Goal: Task Accomplishment & Management: Complete application form

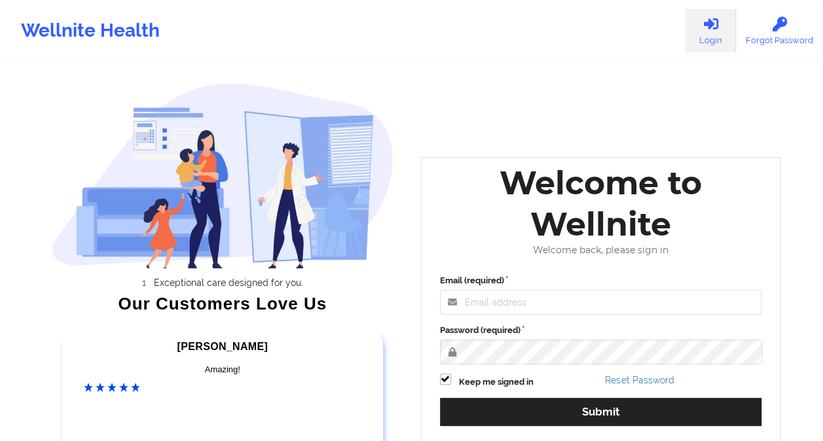
click at [504, 226] on div "Welcome to Wellnite" at bounding box center [601, 203] width 341 height 83
click at [488, 304] on input "Email (required)" at bounding box center [601, 302] width 322 height 25
click at [576, 307] on input "Email (required)" at bounding box center [601, 302] width 322 height 25
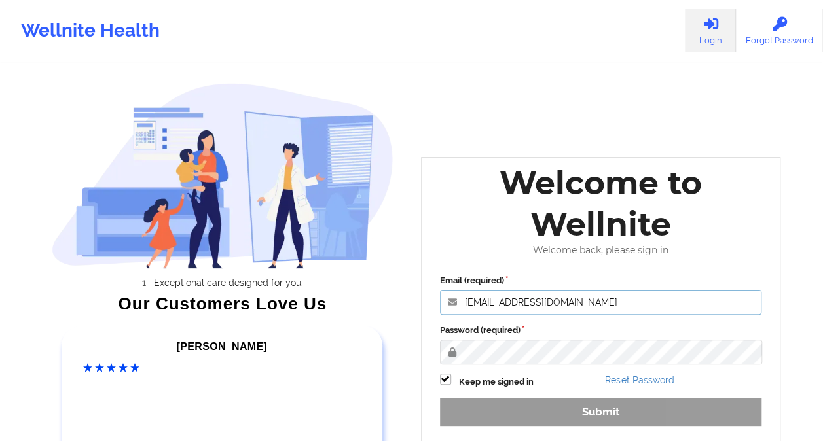
type input "[EMAIL_ADDRESS][DOMAIN_NAME]"
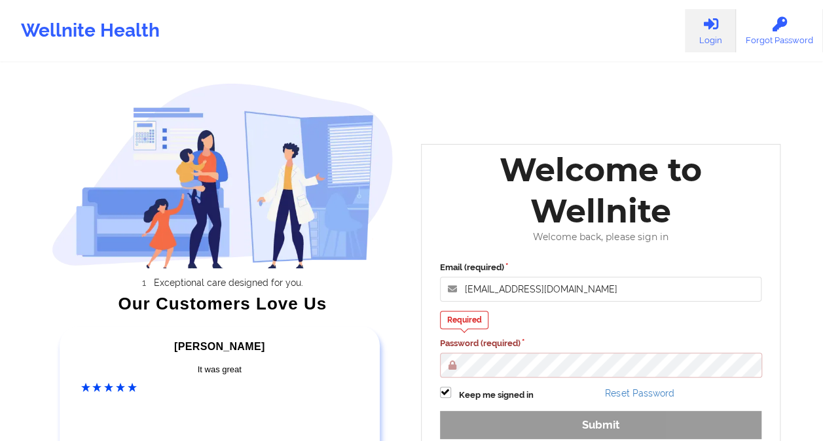
click at [41, 130] on div "Exceptional care designed for you. Our Customers Love Us [PERSON_NAME] C Amazin…" at bounding box center [222, 305] width 379 height 483
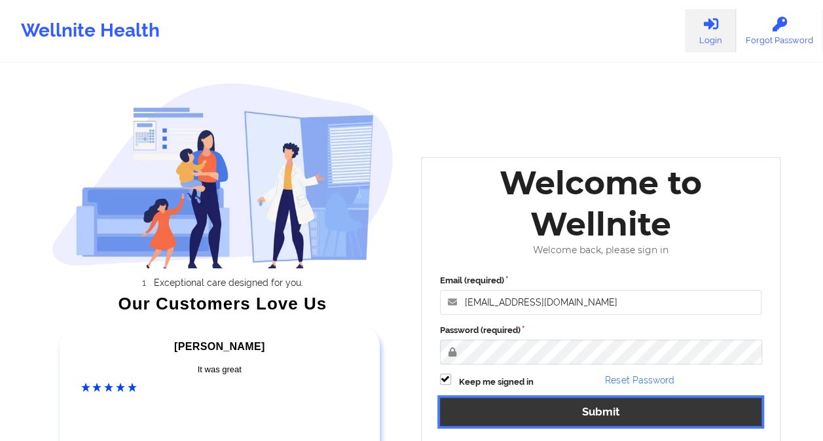
click at [529, 411] on button "Submit" at bounding box center [601, 412] width 322 height 28
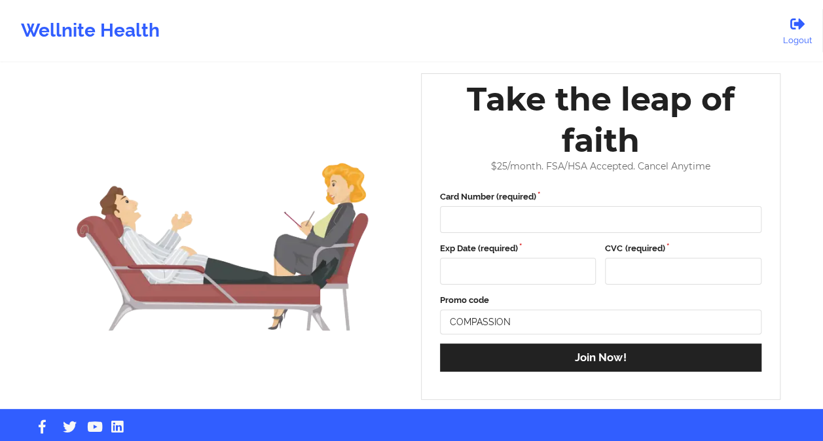
click at [55, 27] on div "Wellnite Health" at bounding box center [90, 31] width 181 height 52
click at [81, 37] on div "Wellnite Health" at bounding box center [90, 31] width 181 height 52
